Goal: Information Seeking & Learning: Learn about a topic

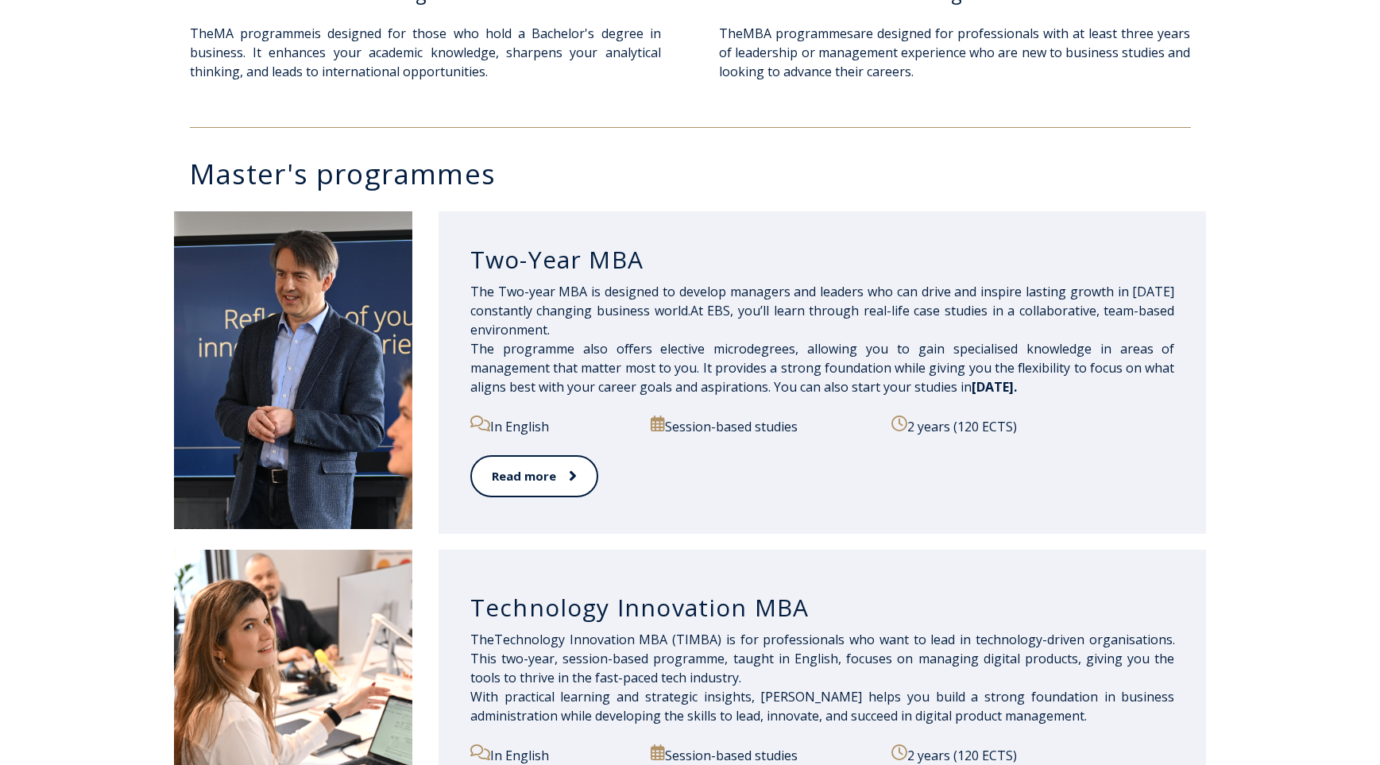
scroll to position [636, 0]
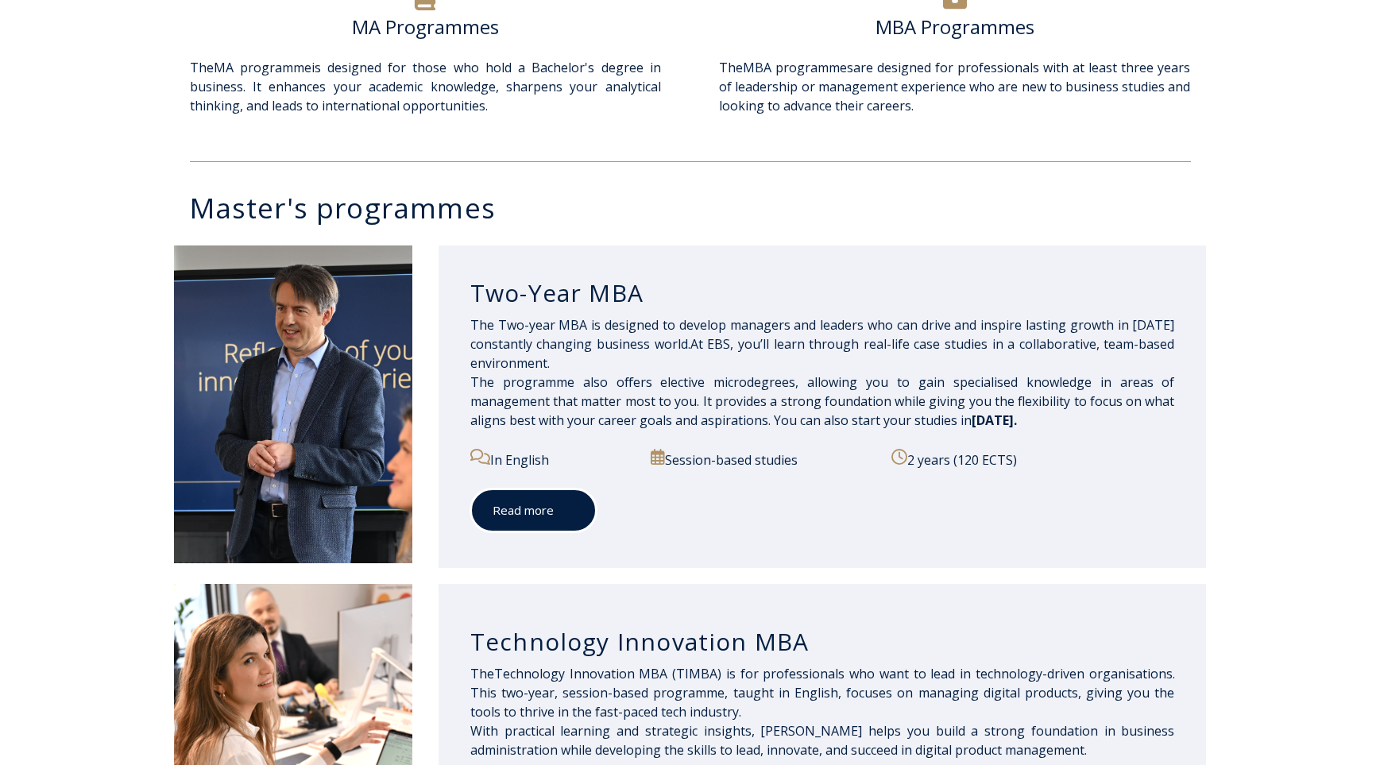
click at [538, 515] on link "Read more" at bounding box center [533, 511] width 126 height 44
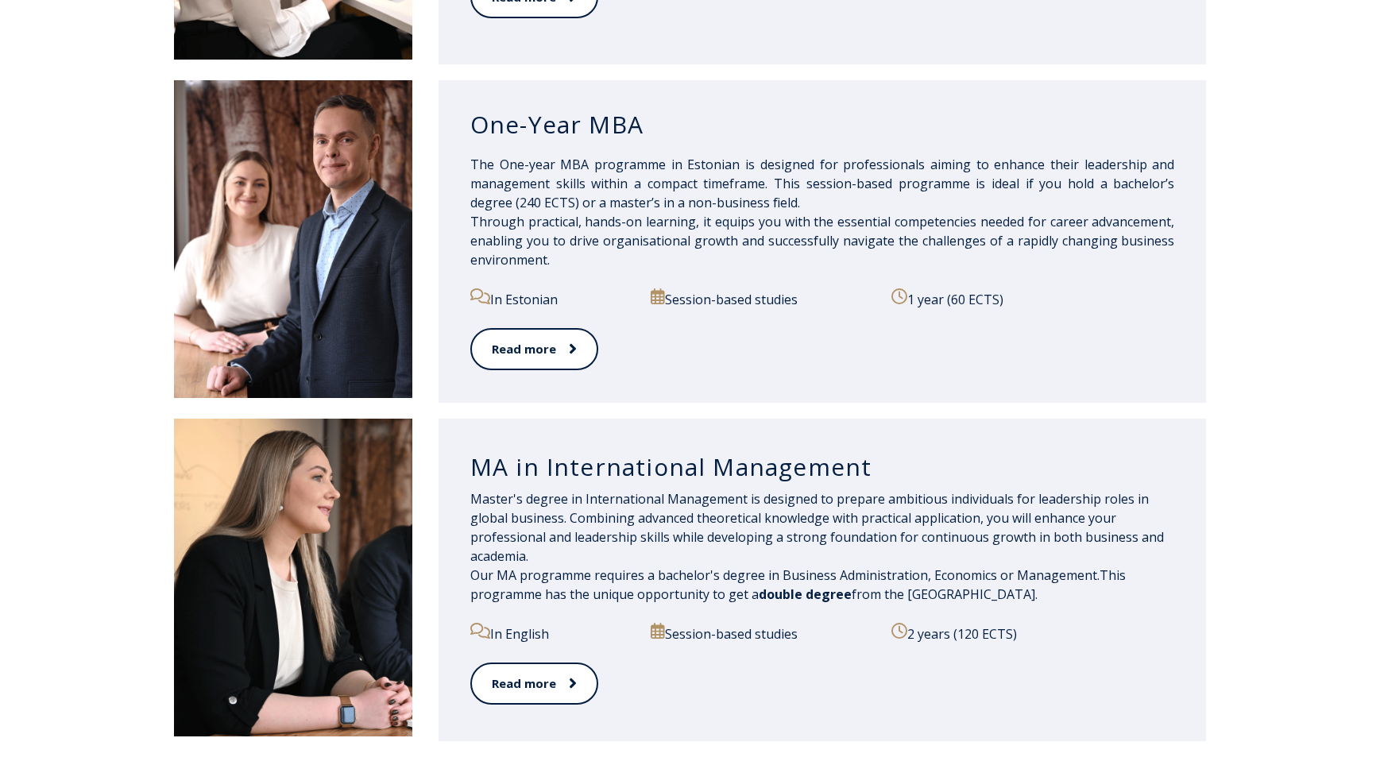
scroll to position [1589, 0]
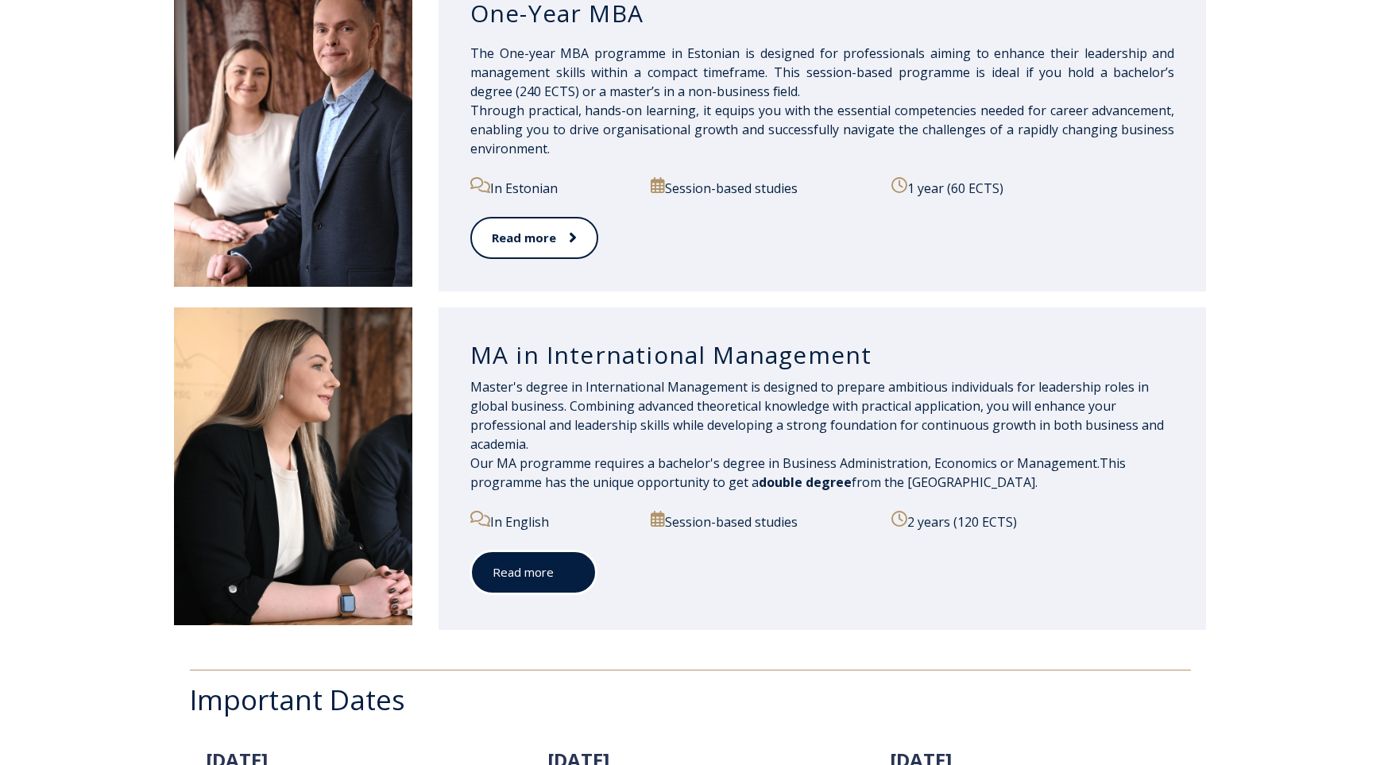
click at [549, 585] on link "Read more" at bounding box center [533, 573] width 126 height 44
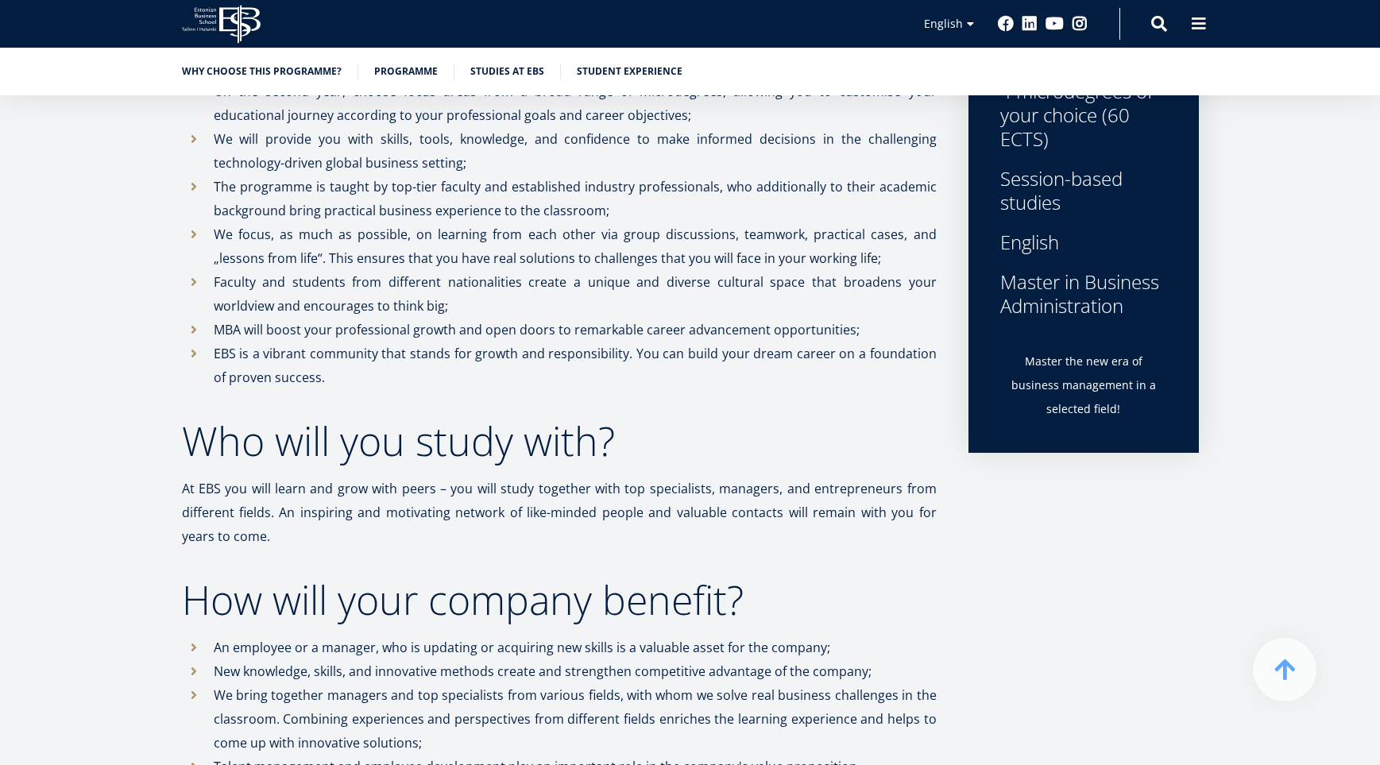
scroll to position [270, 0]
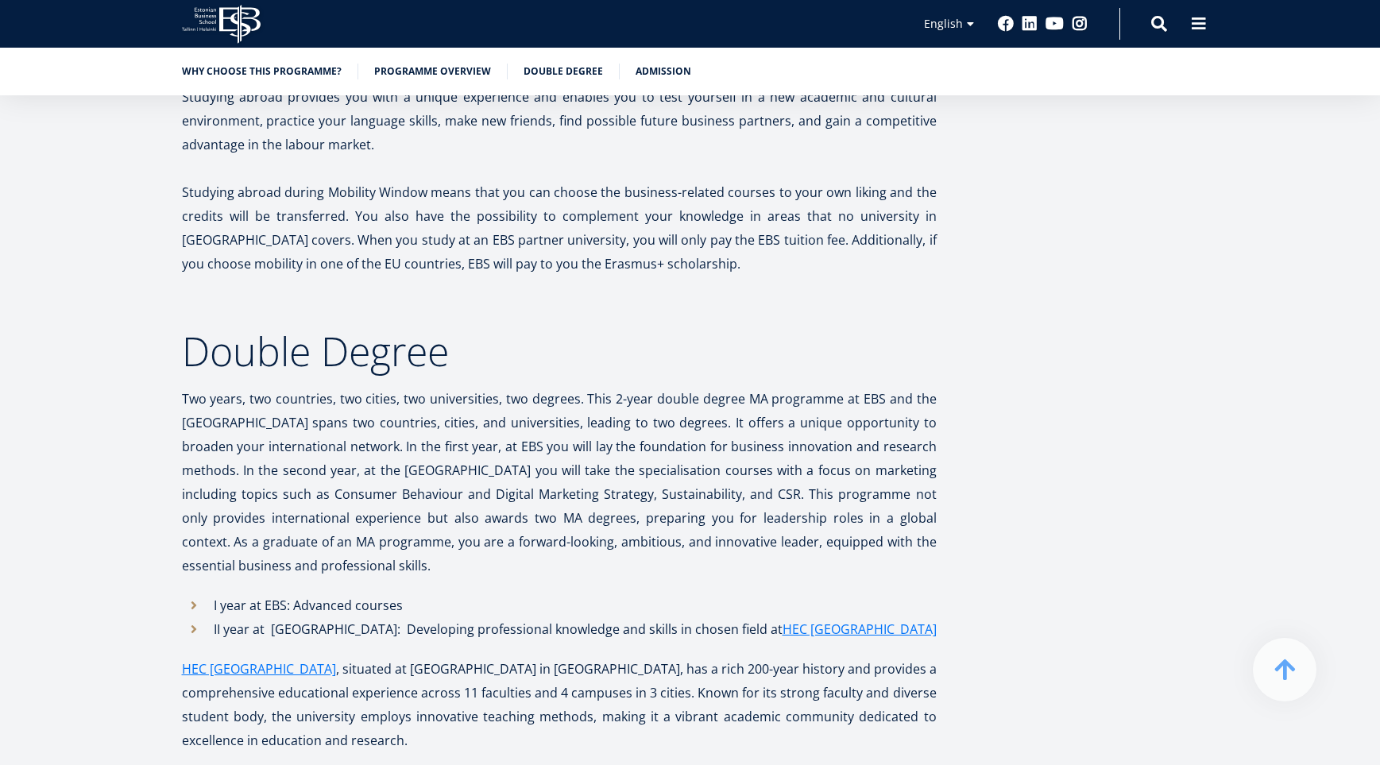
scroll to position [3514, 0]
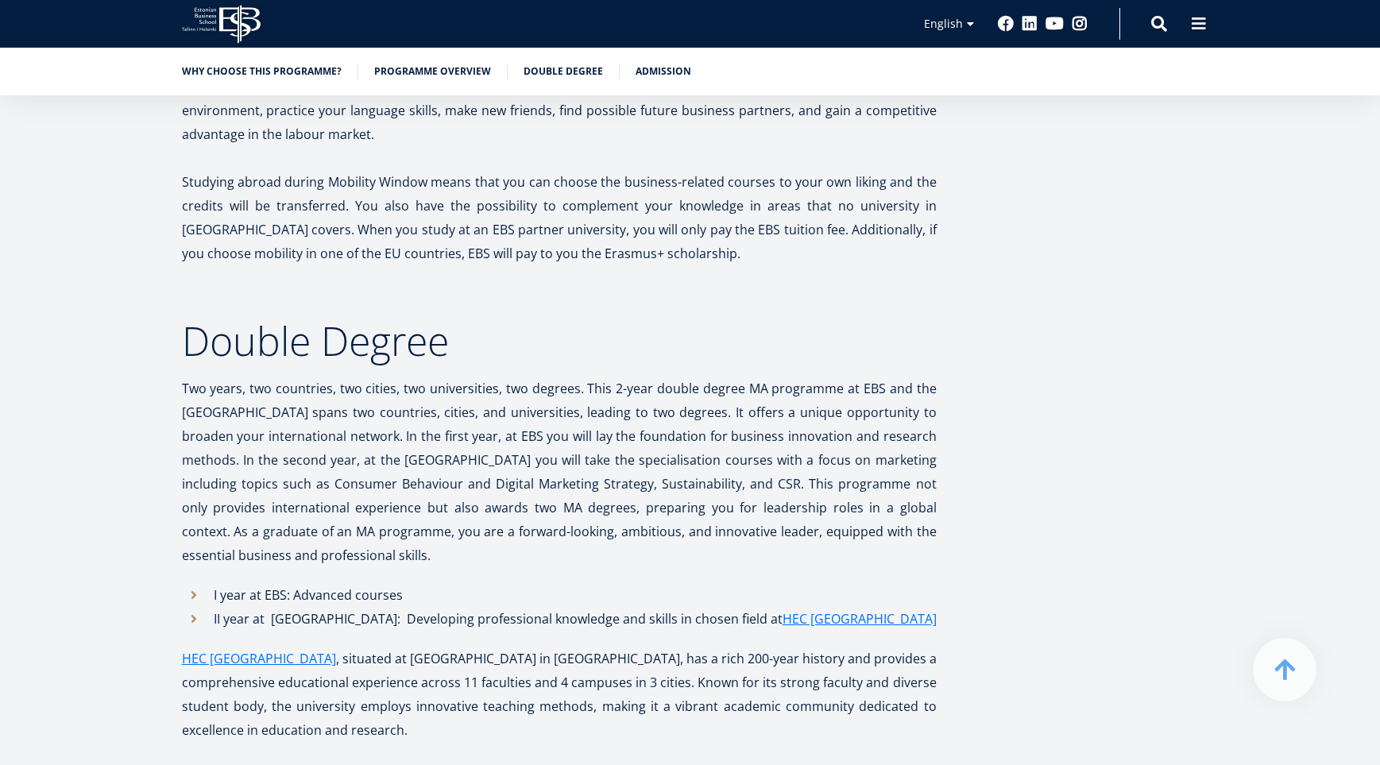
click at [323, 484] on p "Two years, two countries, two cities, two universities, two degrees. This 2-yea…" at bounding box center [559, 472] width 755 height 191
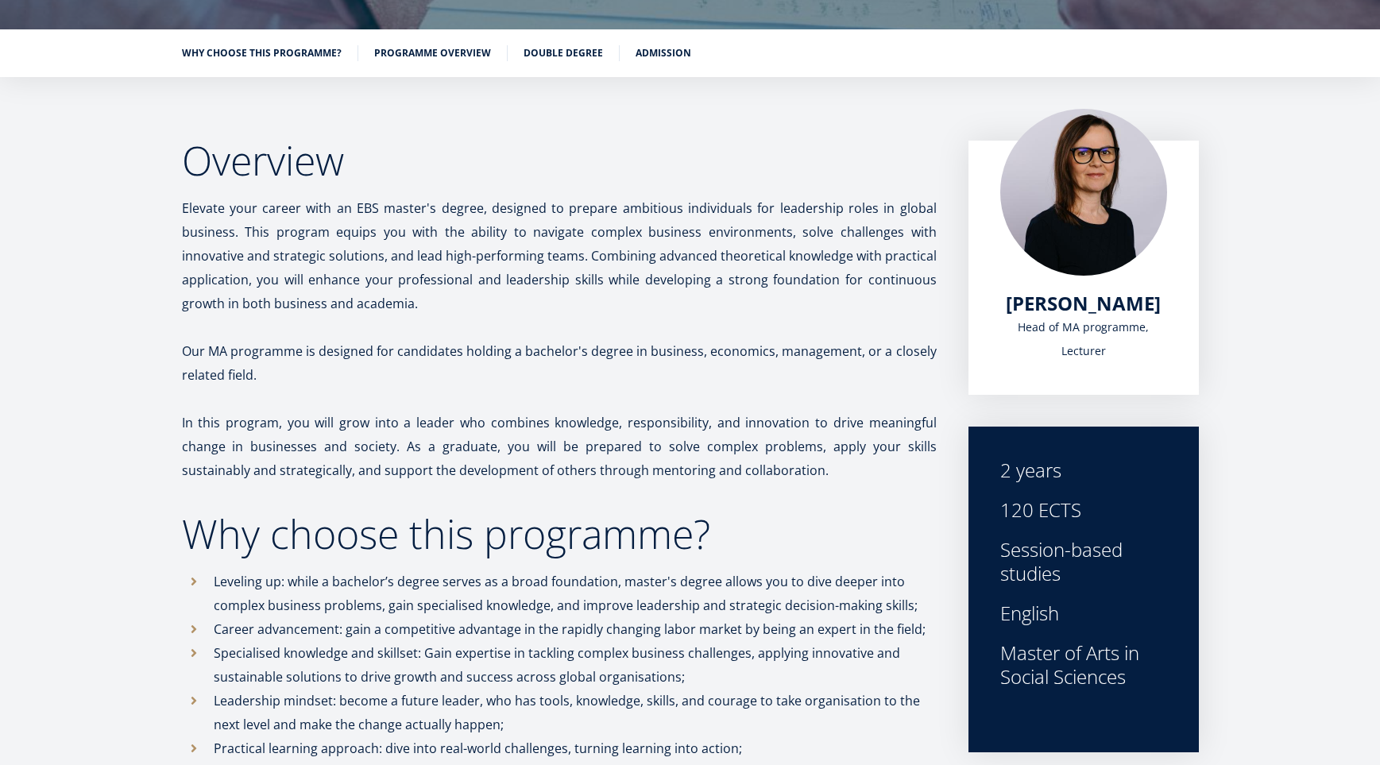
scroll to position [13, 0]
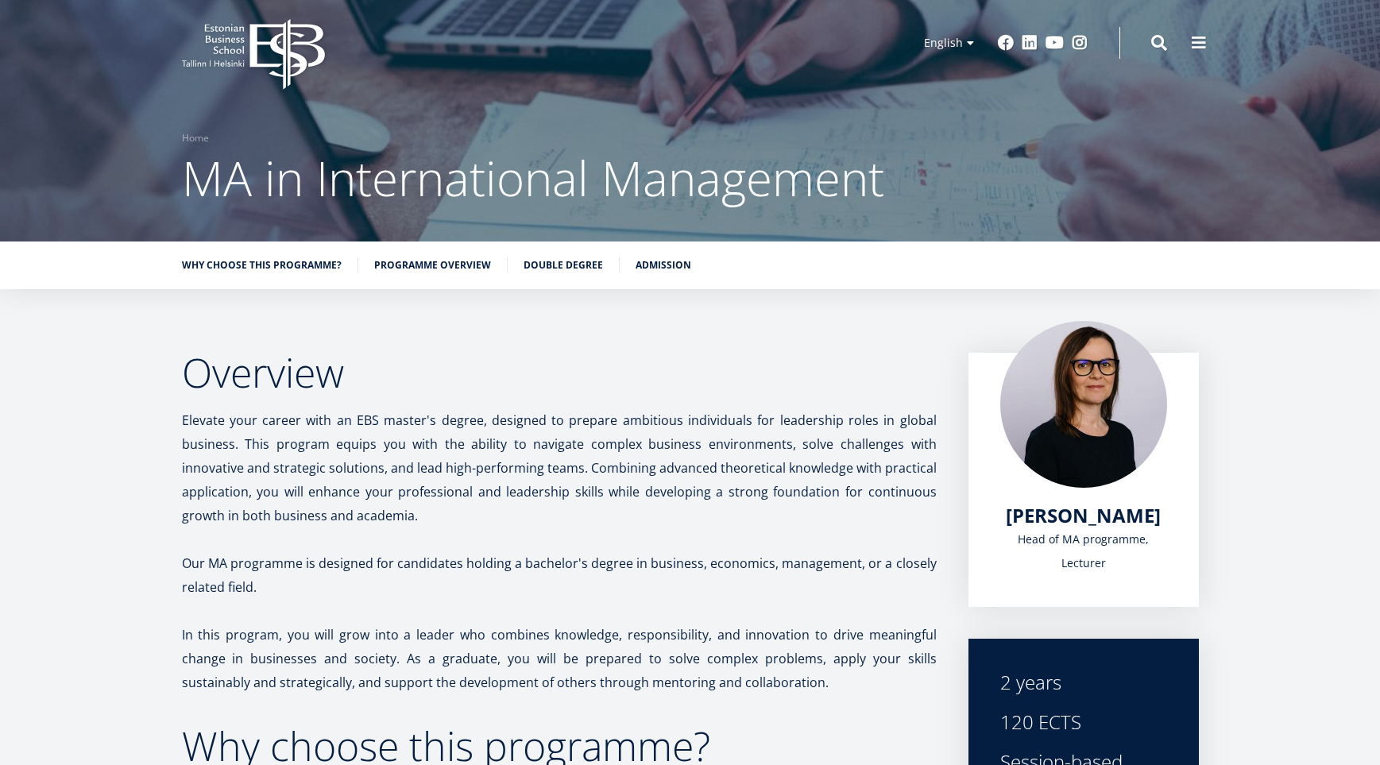
click at [272, 60] on icon "EBS Logo Created with Sketch." at bounding box center [253, 54] width 143 height 71
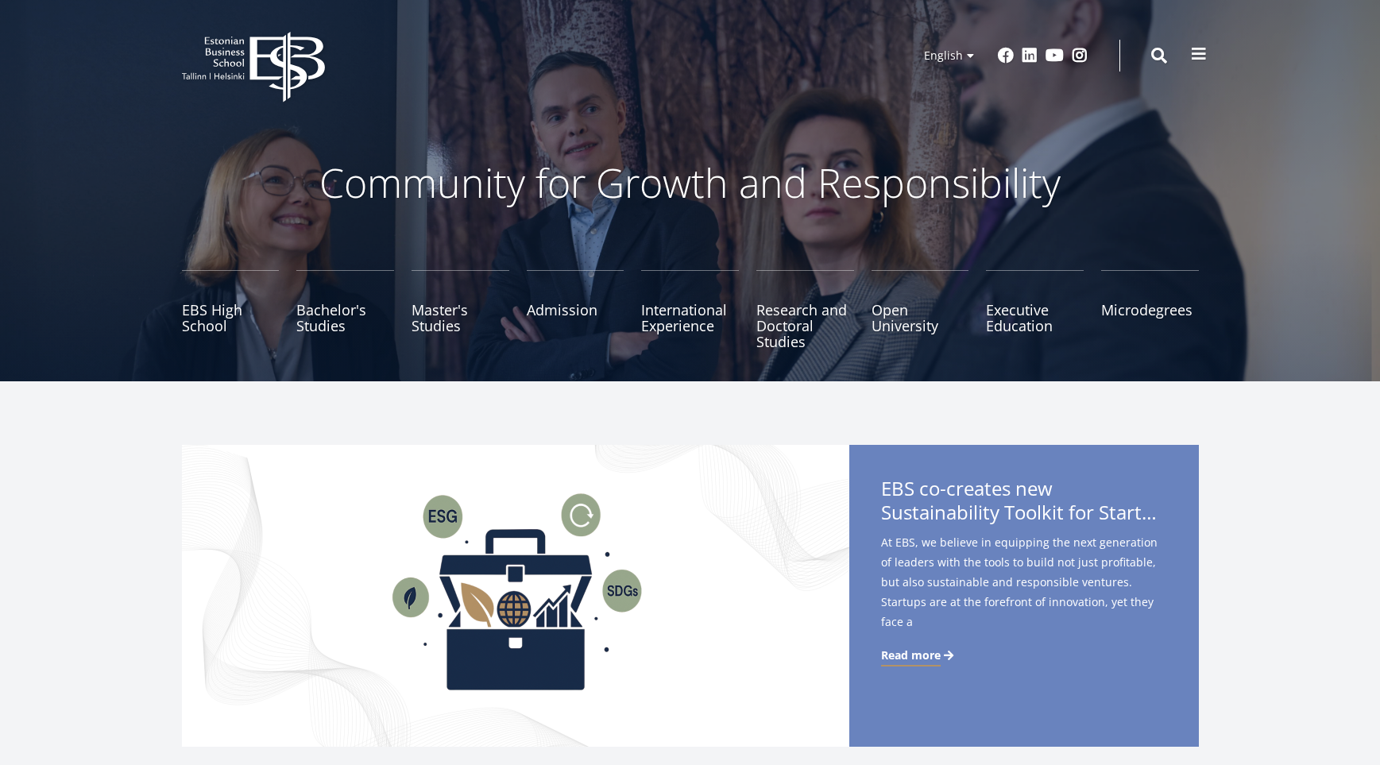
click at [1197, 51] on span at bounding box center [1199, 54] width 16 height 16
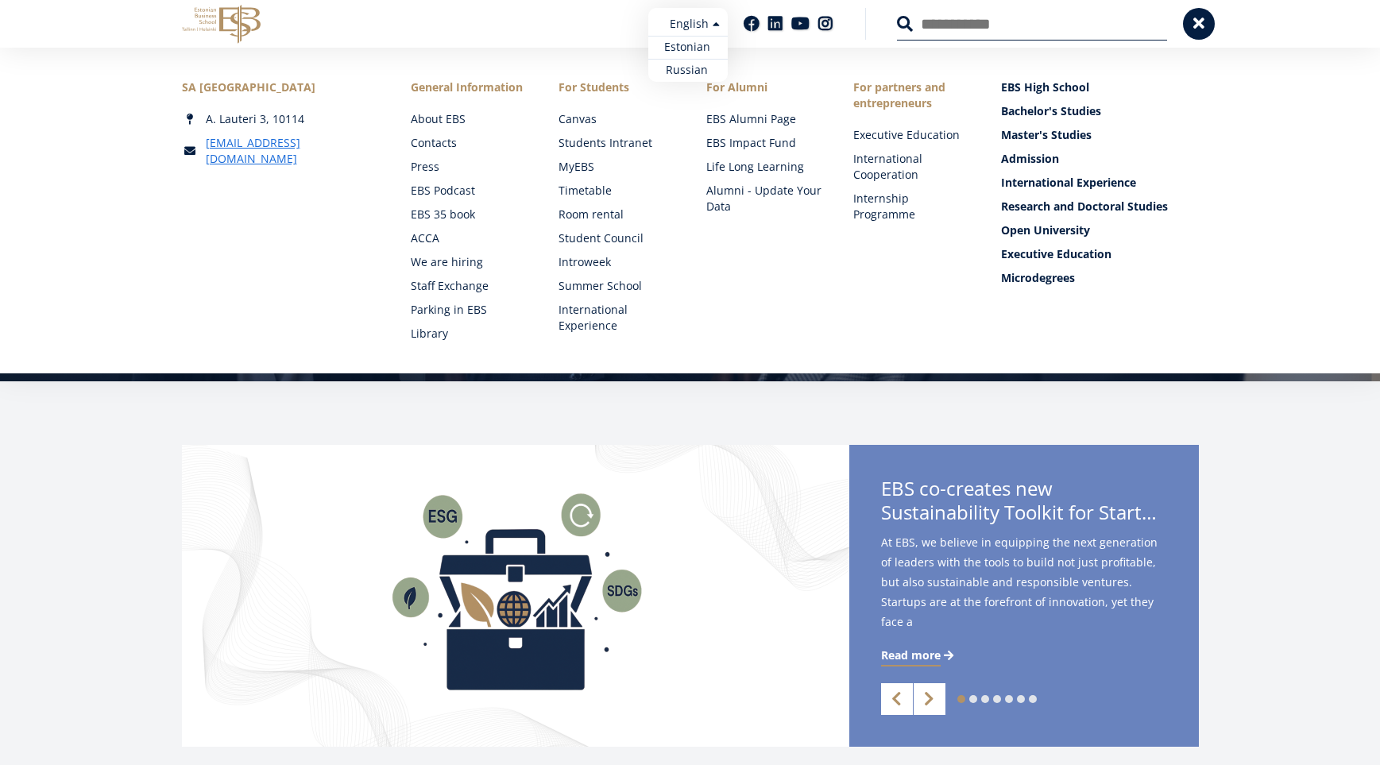
click at [689, 26] on ul "Estonian English Russian" at bounding box center [687, 45] width 79 height 74
click at [690, 47] on link "Estonian" at bounding box center [687, 47] width 79 height 23
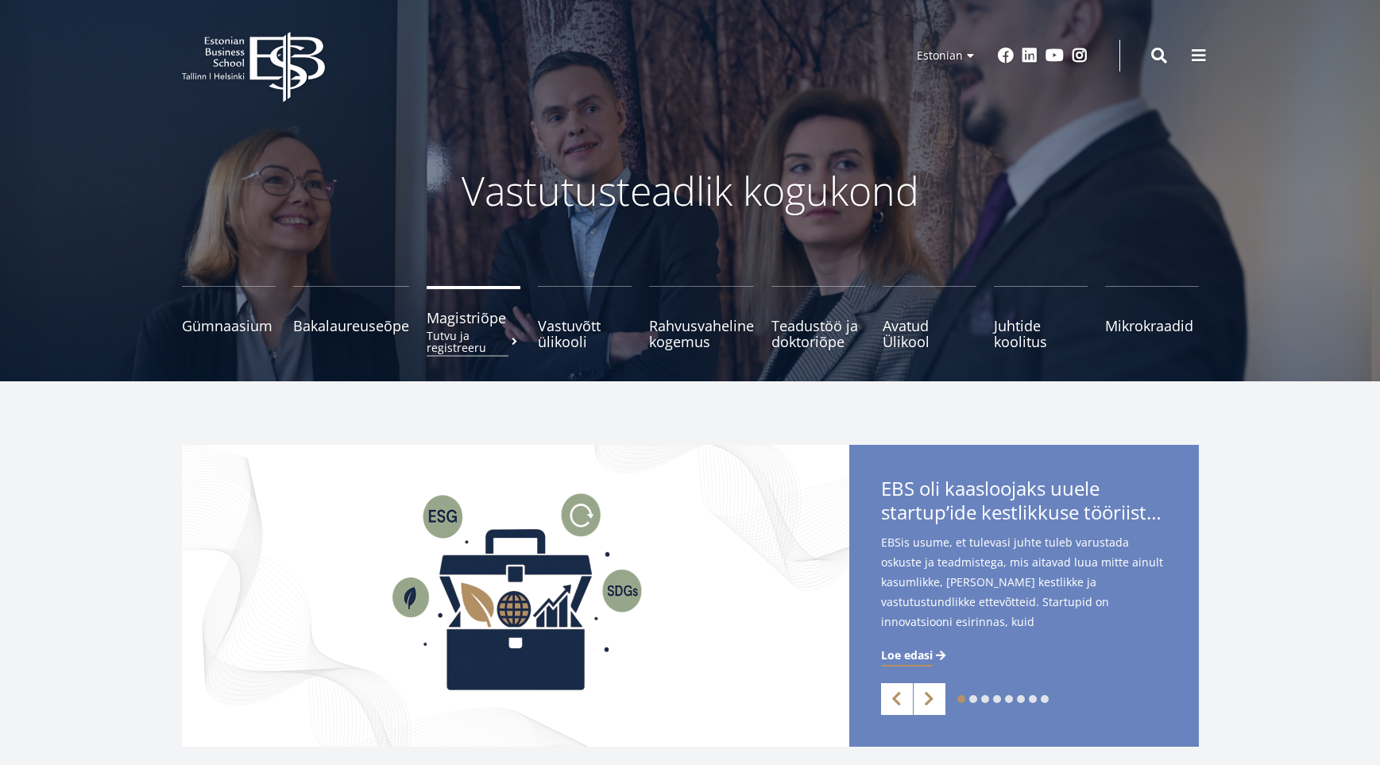
click at [499, 331] on small "Tutvu ja registreeru" at bounding box center [474, 342] width 94 height 24
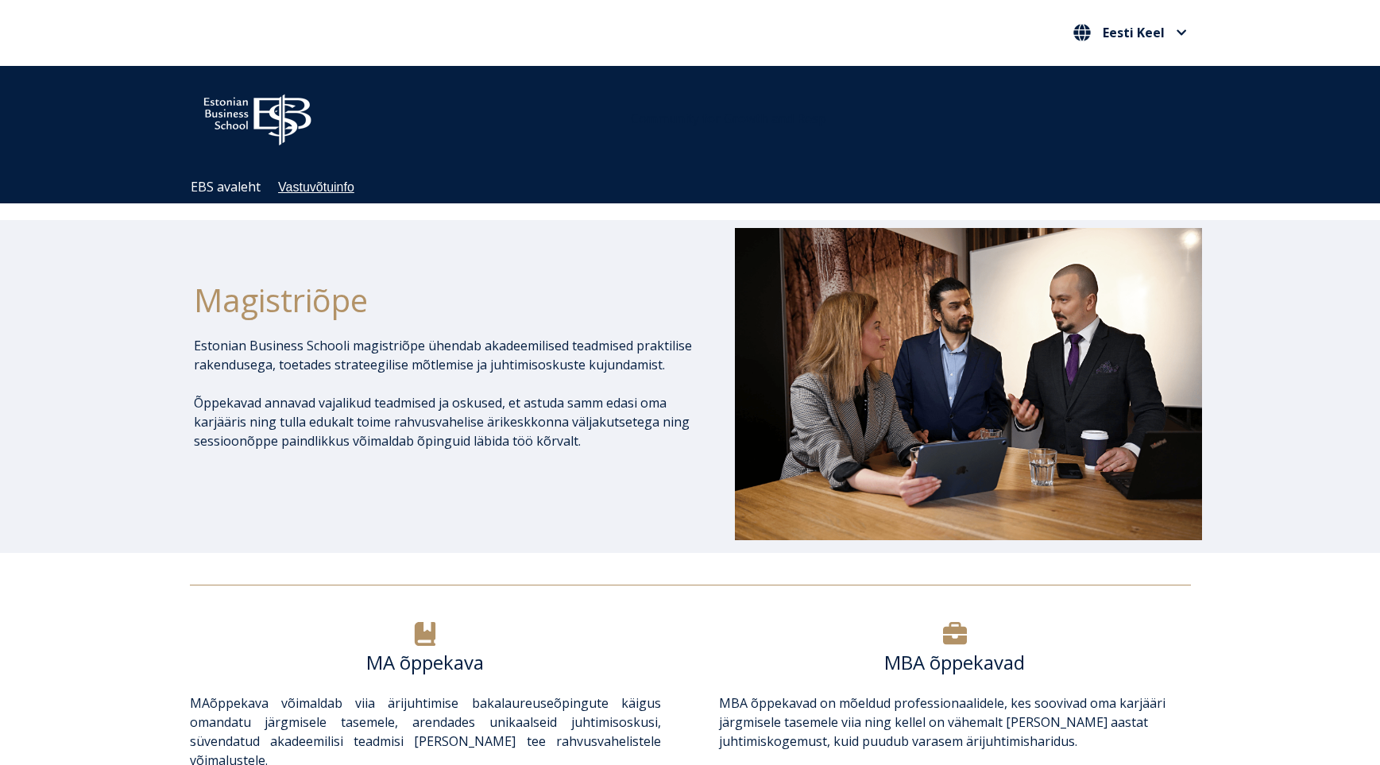
click at [338, 195] on li "Vastuvõtuinfo" at bounding box center [316, 187] width 76 height 15
click at [340, 184] on link "Vastuvõtuinfo" at bounding box center [316, 187] width 76 height 14
